Goal: Check status: Check status

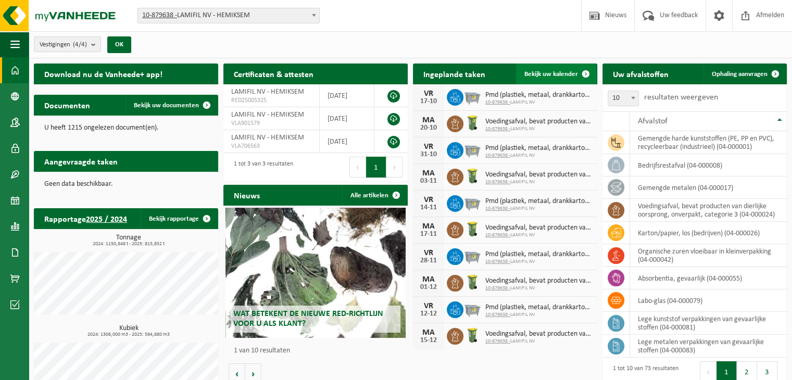
click at [564, 73] on span "Bekijk uw kalender" at bounding box center [551, 74] width 54 height 7
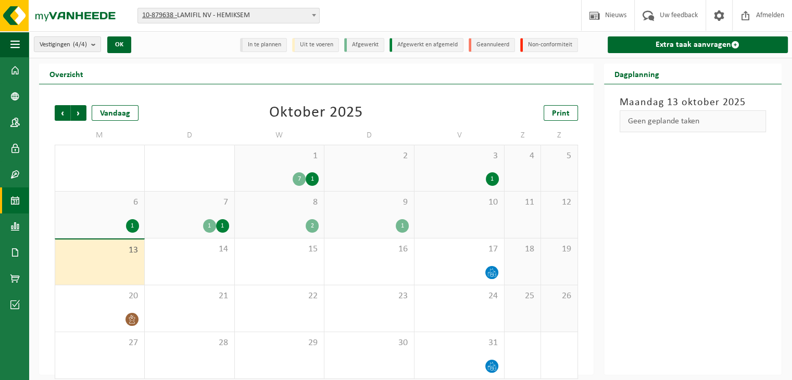
scroll to position [9, 0]
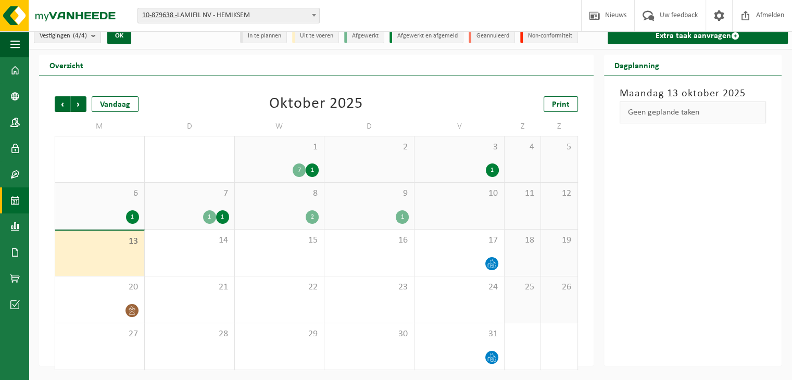
click at [383, 206] on div "9 1" at bounding box center [369, 206] width 90 height 46
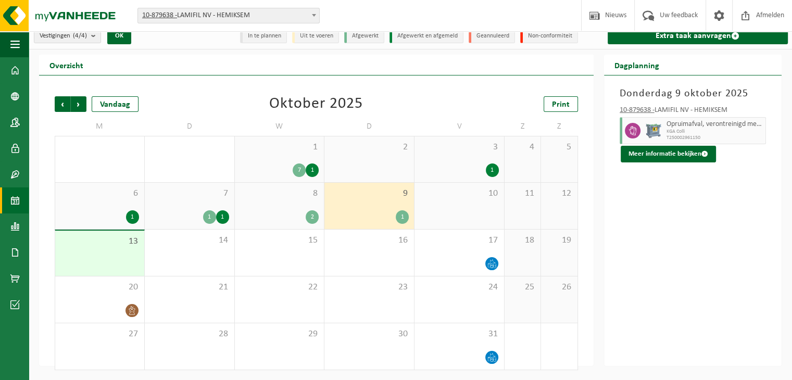
click at [260, 191] on span "8" at bounding box center [279, 193] width 79 height 11
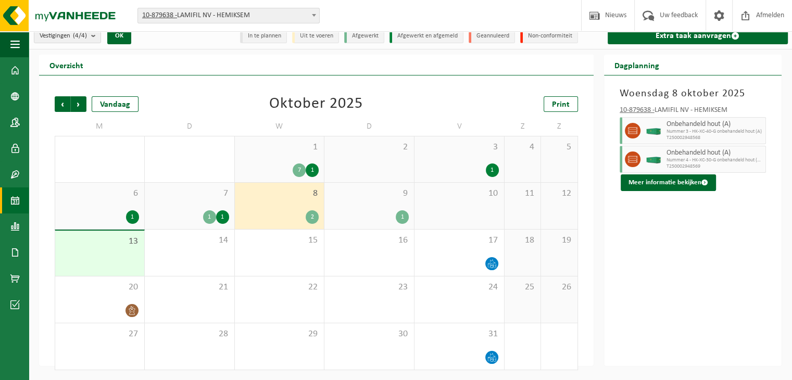
click at [206, 194] on span "7" at bounding box center [189, 193] width 79 height 11
